Goal: Complete application form

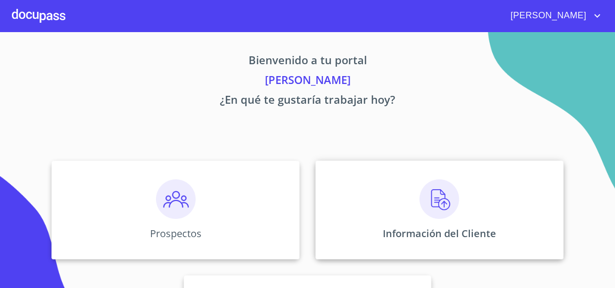
click at [404, 229] on p "Información del Cliente" at bounding box center [438, 233] width 113 height 13
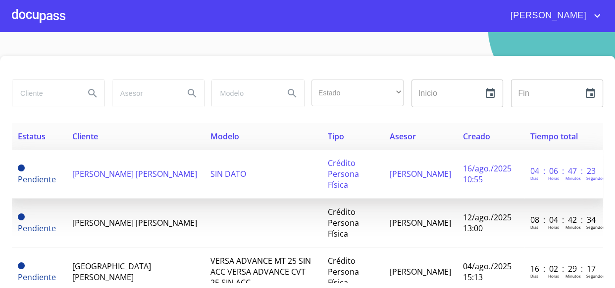
click at [110, 169] on span "[PERSON_NAME] [PERSON_NAME]" at bounding box center [134, 174] width 125 height 11
click at [124, 169] on span "[PERSON_NAME] [PERSON_NAME]" at bounding box center [134, 174] width 125 height 11
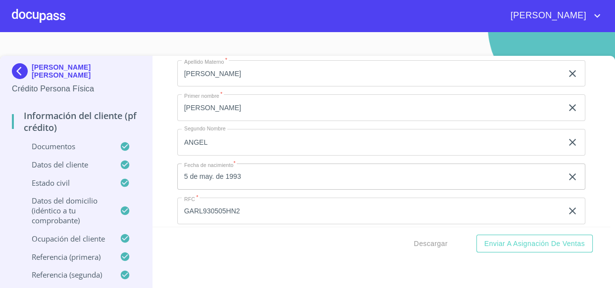
scroll to position [3103, 0]
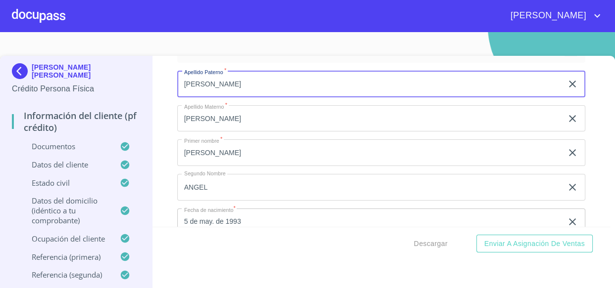
drag, startPoint x: 187, startPoint y: 80, endPoint x: 169, endPoint y: 76, distance: 18.8
click at [169, 76] on div "Información del cliente (PF crédito) Documentos Documento de identificación.   …" at bounding box center [380, 141] width 457 height 171
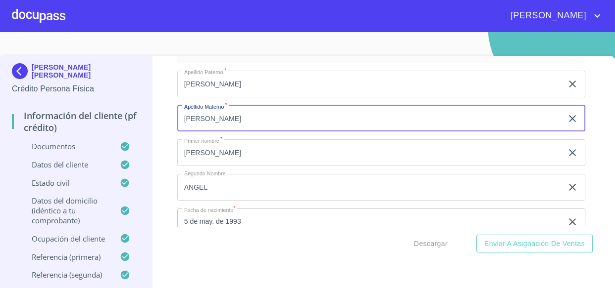
drag, startPoint x: 217, startPoint y: 115, endPoint x: 145, endPoint y: 110, distance: 71.4
click at [145, 110] on div "[PERSON_NAME] [PERSON_NAME] Crédito Persona Física Información del cliente (PF …" at bounding box center [305, 178] width 610 height 245
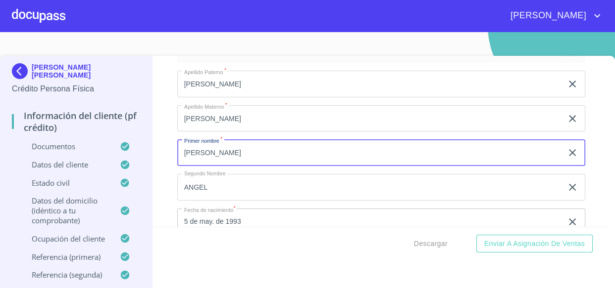
drag, startPoint x: 196, startPoint y: 150, endPoint x: 153, endPoint y: 151, distance: 42.6
click at [153, 151] on div "Información del cliente (PF crédito) Documentos Documento de identificación.   …" at bounding box center [380, 141] width 457 height 171
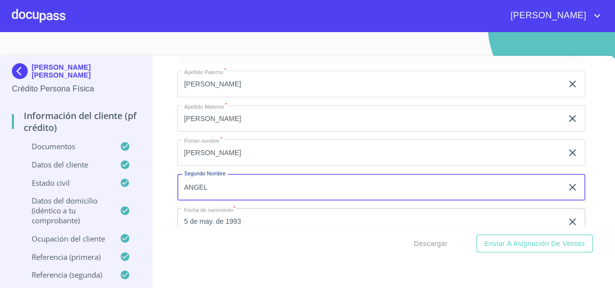
drag, startPoint x: 223, startPoint y: 188, endPoint x: 140, endPoint y: 174, distance: 84.3
click at [140, 174] on div "[PERSON_NAME] [PERSON_NAME] Crédito Persona Física Información del cliente (PF …" at bounding box center [305, 178] width 610 height 245
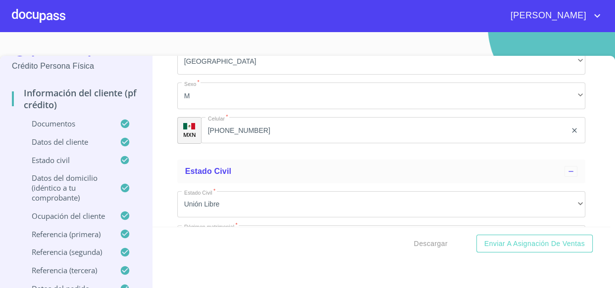
scroll to position [3508, 0]
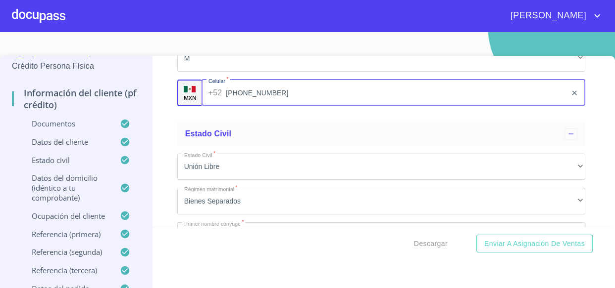
drag, startPoint x: 260, startPoint y: 89, endPoint x: 281, endPoint y: 89, distance: 20.8
click at [281, 89] on input "[PHONE_NUMBER]" at bounding box center [396, 93] width 340 height 27
drag, startPoint x: 291, startPoint y: 87, endPoint x: 227, endPoint y: 93, distance: 64.6
click at [227, 93] on input "[PHONE_NUMBER]" at bounding box center [396, 93] width 340 height 27
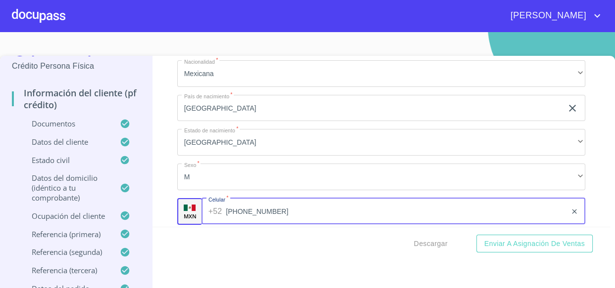
scroll to position [3373, 0]
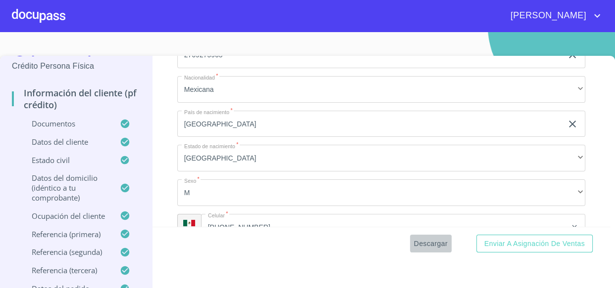
click at [422, 242] on span "Descargar" at bounding box center [431, 244] width 34 height 12
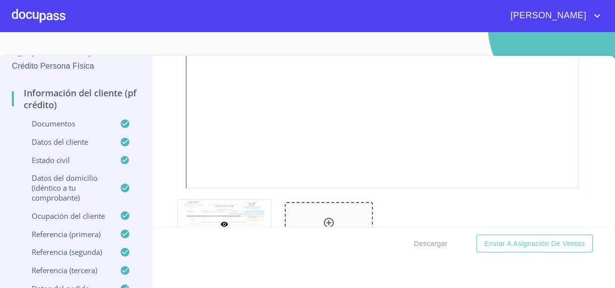
scroll to position [584, 0]
